Goal: Task Accomplishment & Management: Complete application form

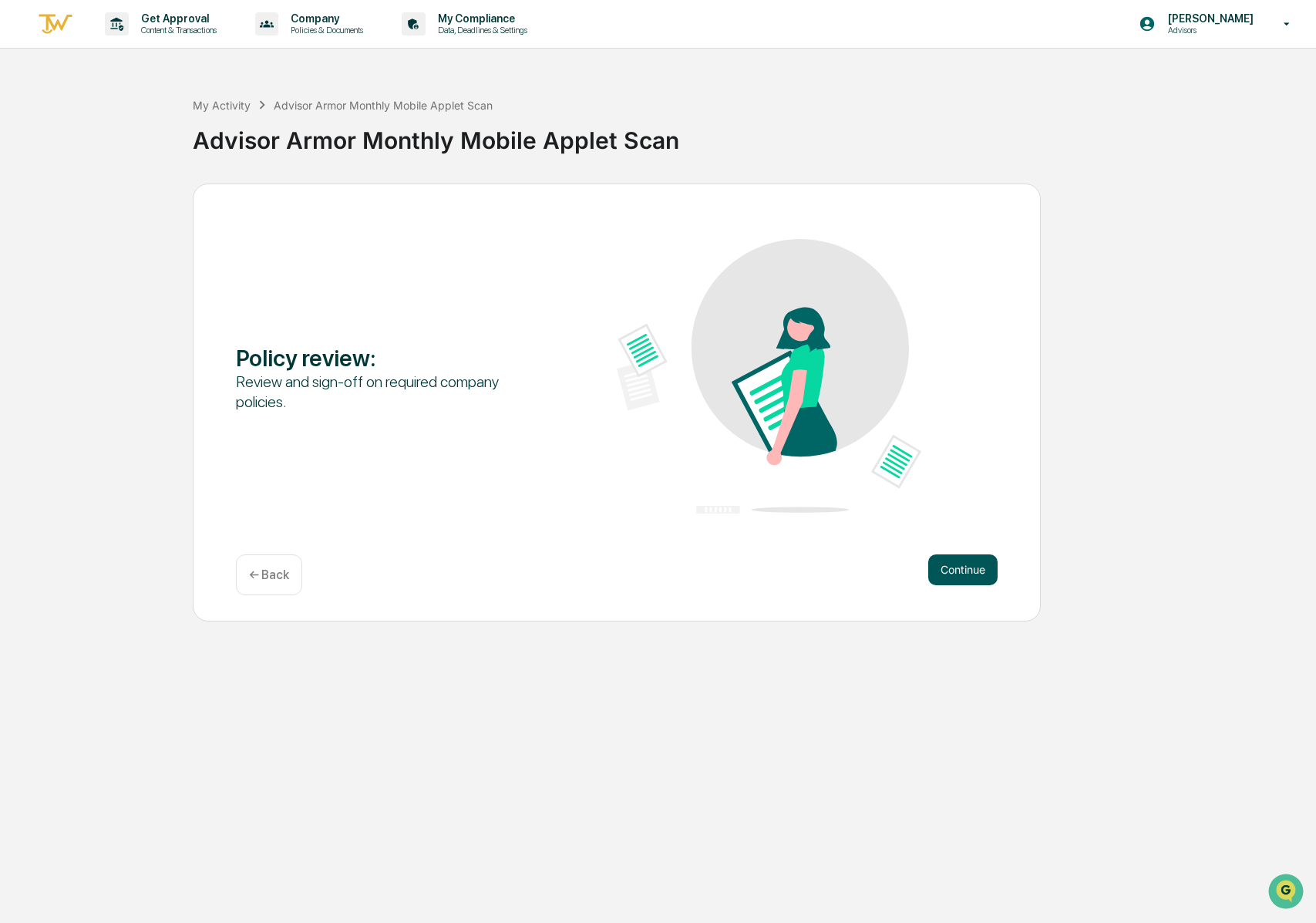
click at [960, 572] on button "Continue" at bounding box center [962, 570] width 69 height 31
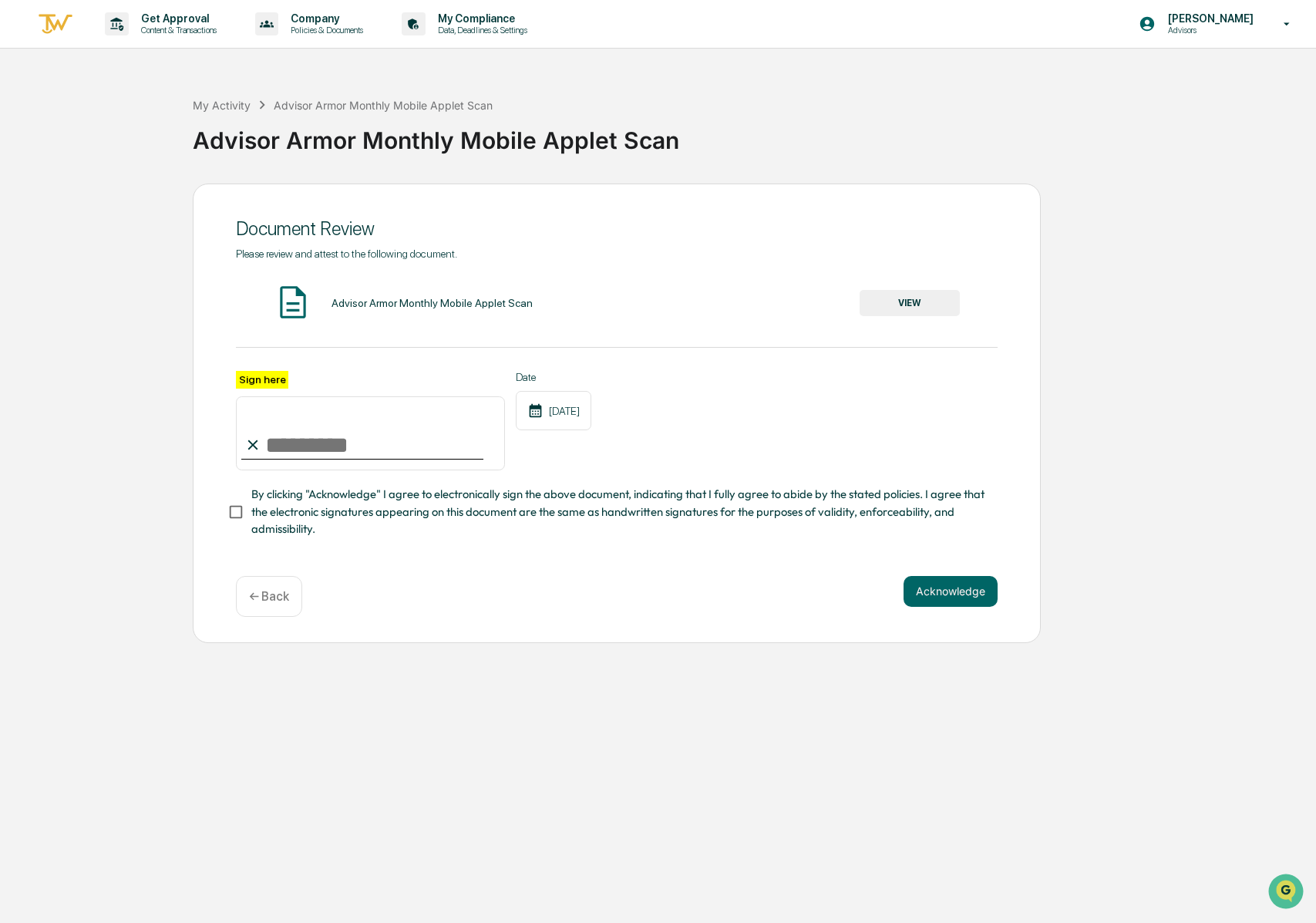
click at [913, 305] on button "VIEW" at bounding box center [910, 302] width 100 height 26
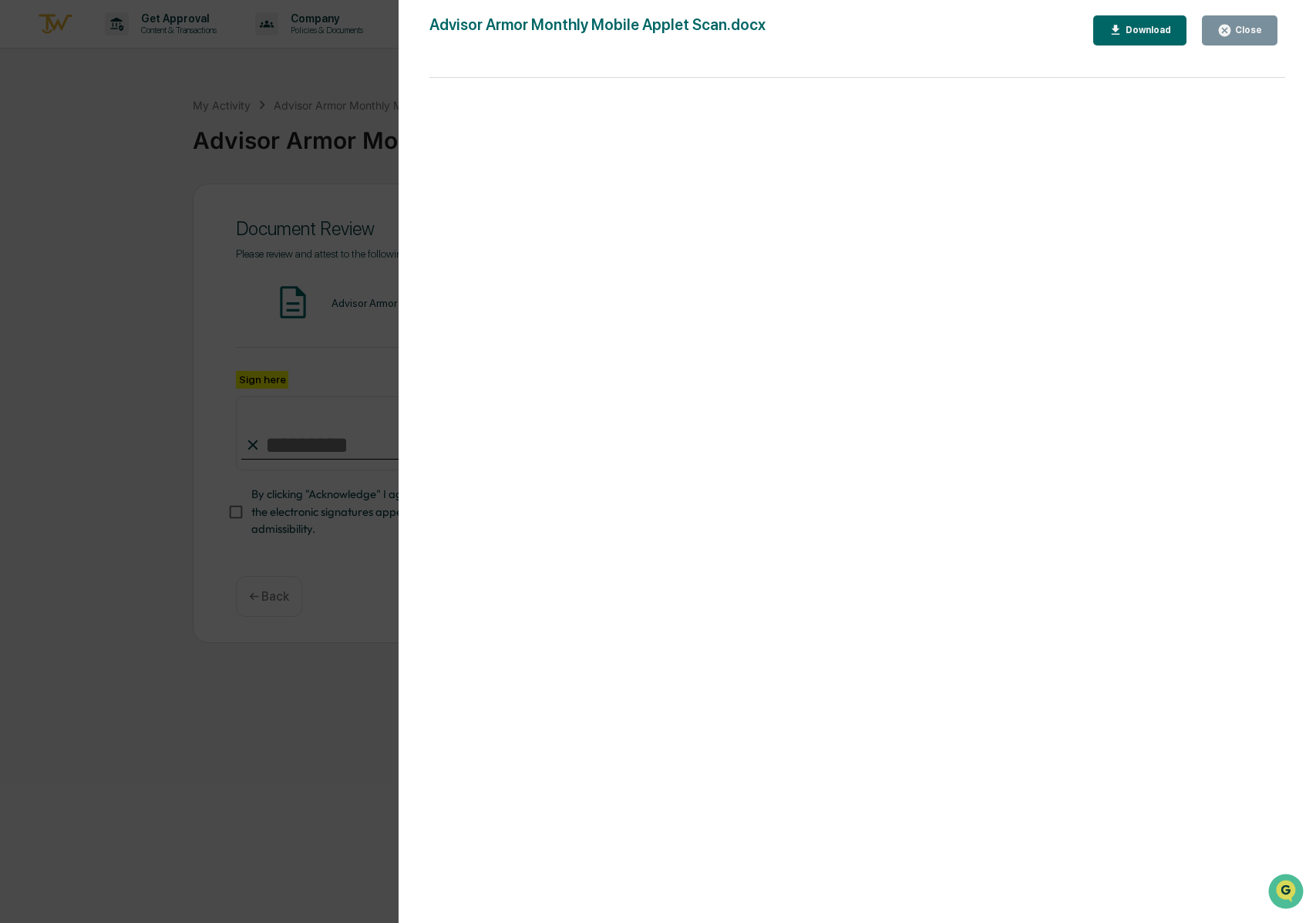
click at [1259, 20] on button "Close" at bounding box center [1240, 30] width 76 height 30
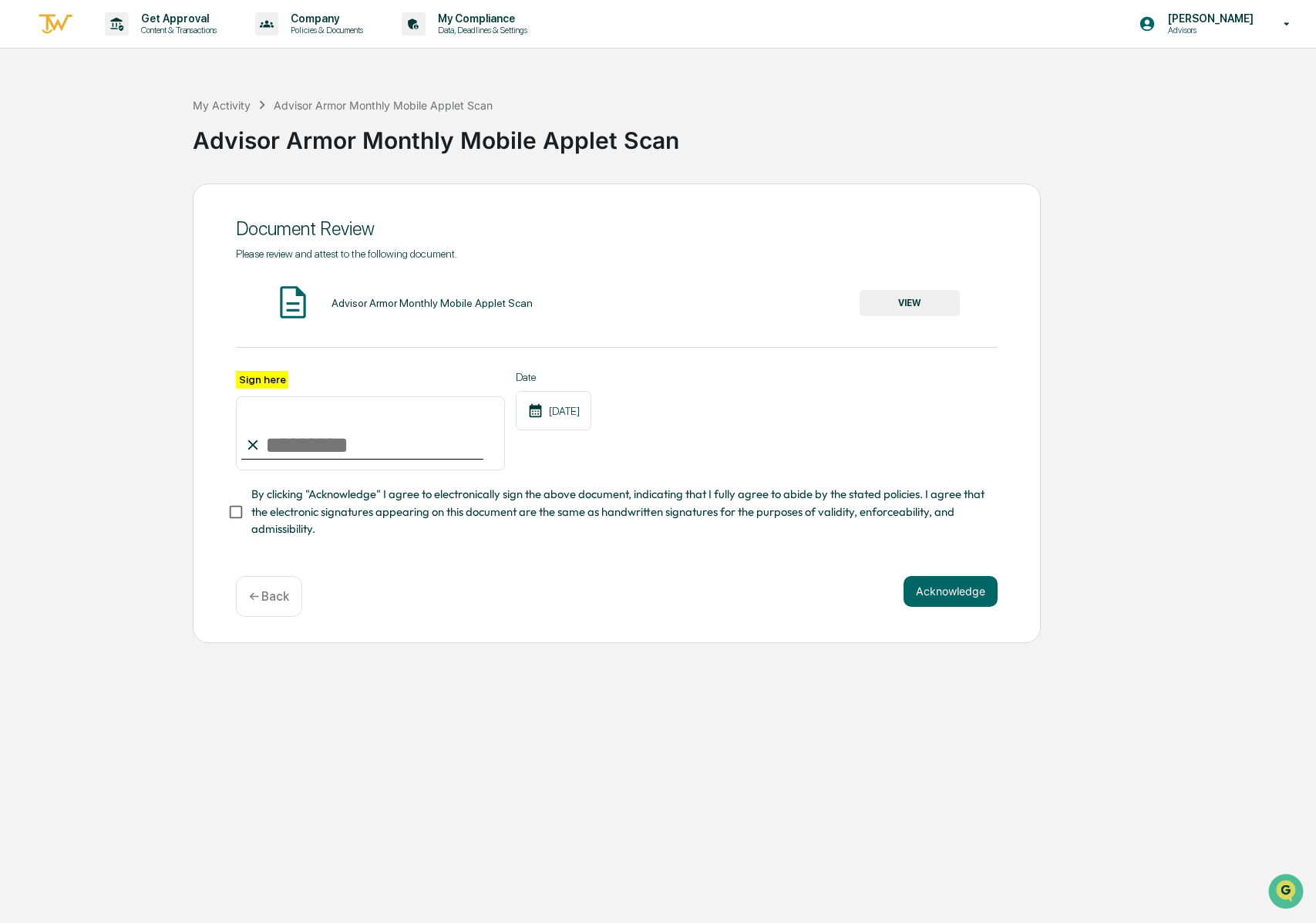
click at [322, 448] on input "Sign here" at bounding box center [370, 434] width 269 height 74
type input "**********"
click at [975, 595] on button "Acknowledge" at bounding box center [950, 592] width 94 height 31
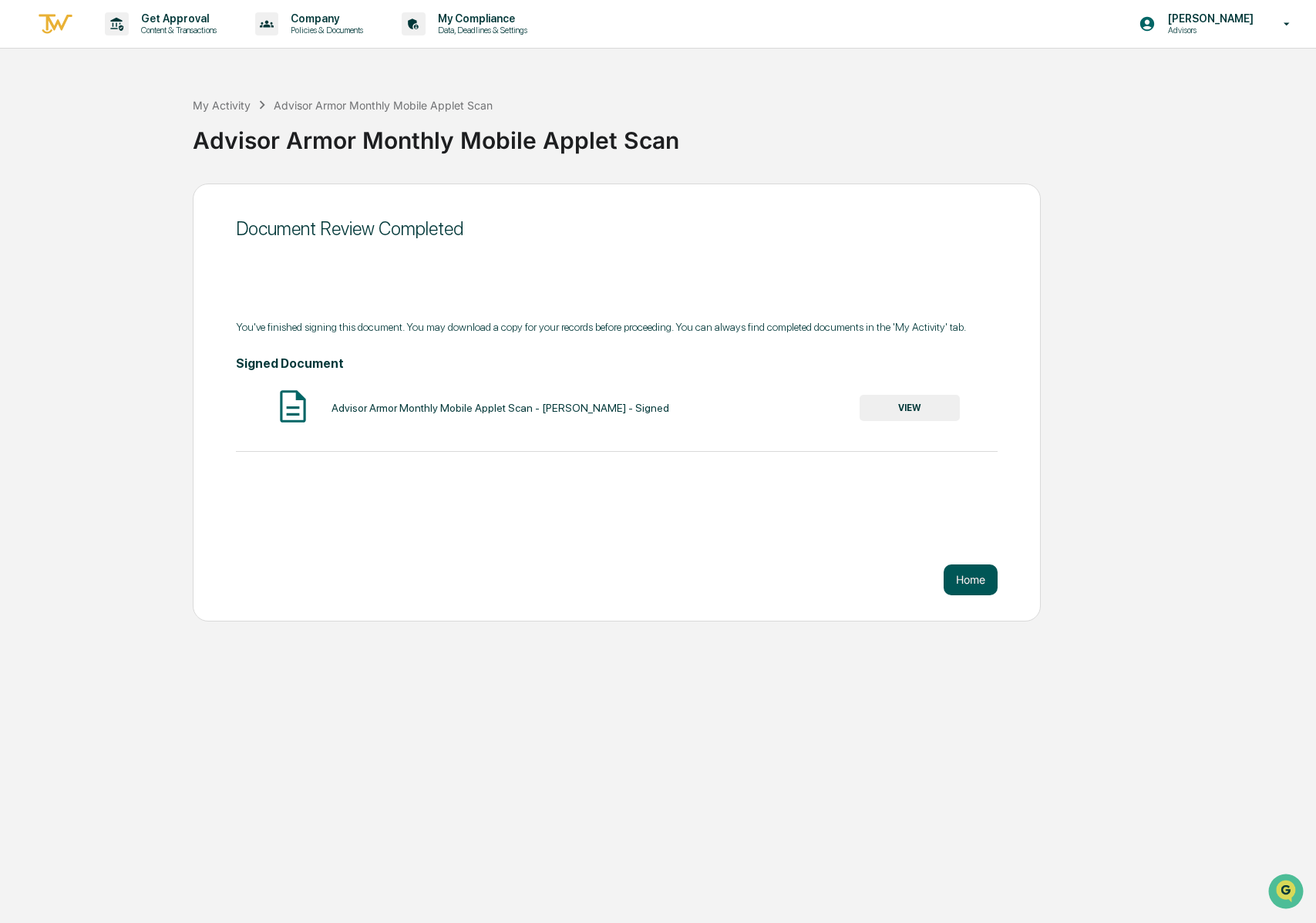
click at [983, 581] on button "Home" at bounding box center [970, 580] width 54 height 31
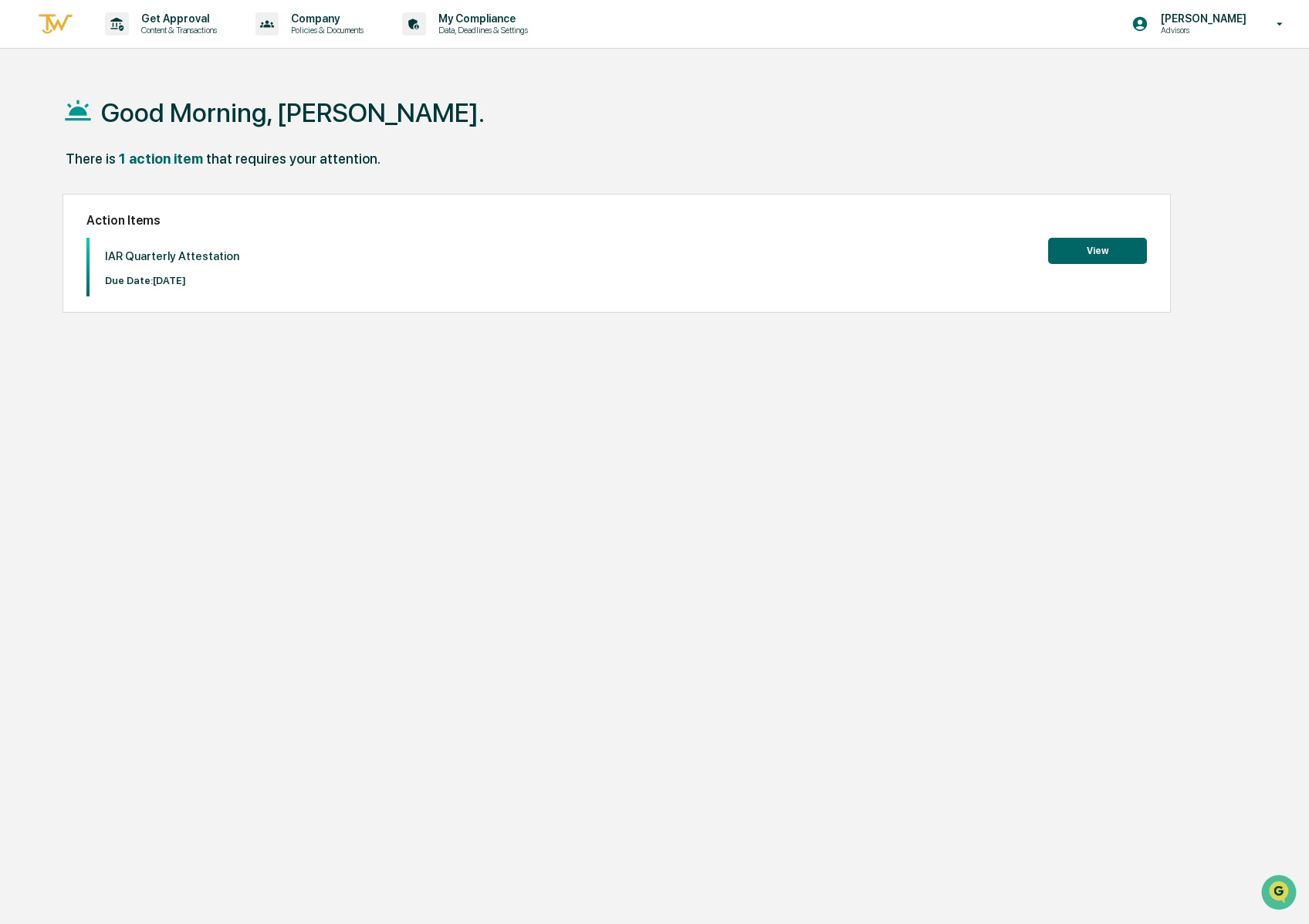
click at [1080, 246] on button "View" at bounding box center [1097, 251] width 99 height 26
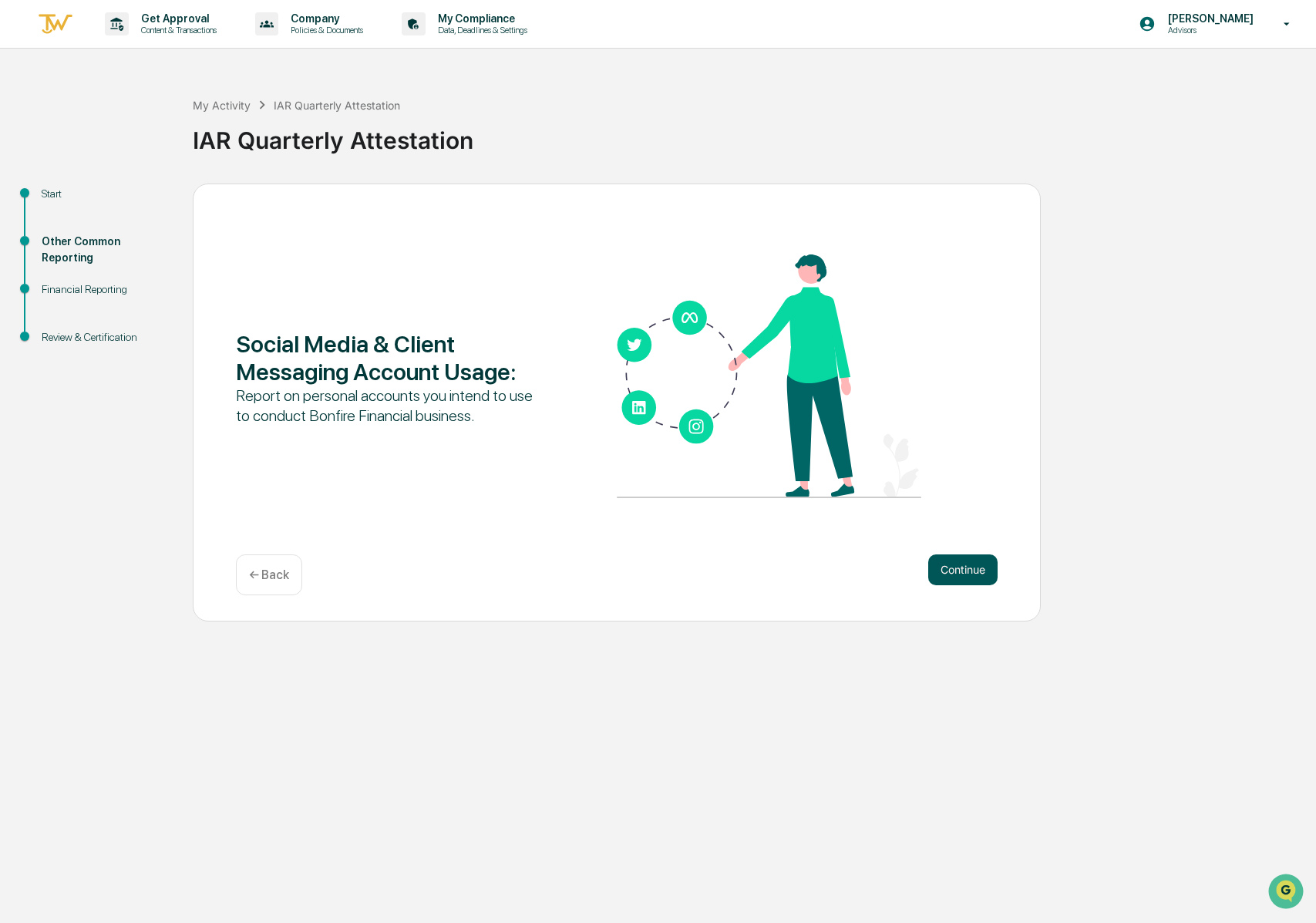
click at [965, 571] on button "Continue" at bounding box center [962, 570] width 69 height 31
